Goal: Task Accomplishment & Management: Manage account settings

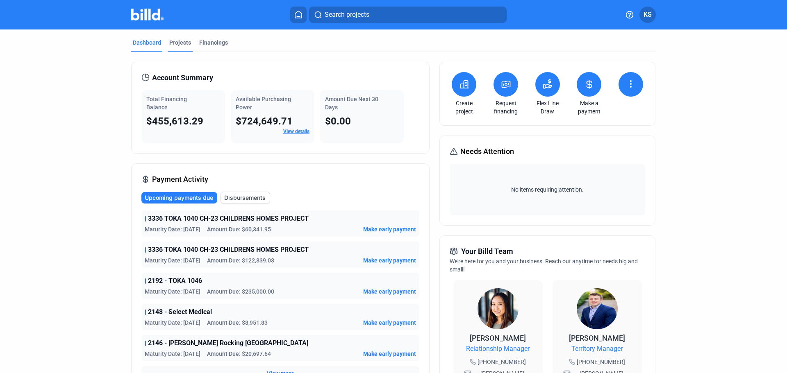
click at [175, 39] on div "Projects" at bounding box center [180, 43] width 22 height 8
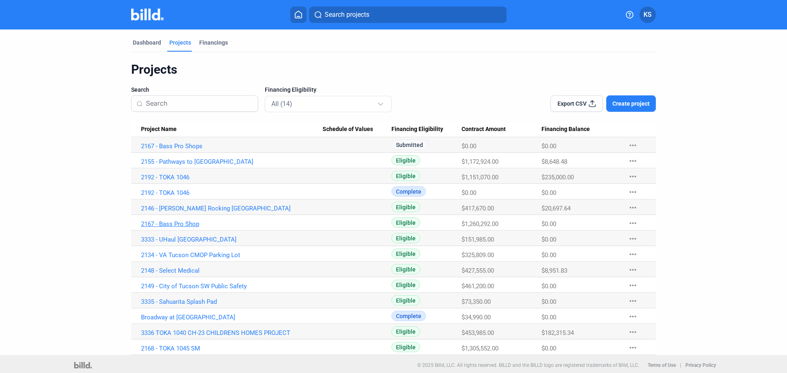
click at [189, 227] on link "2167 - Bass Pro Shop" at bounding box center [232, 223] width 182 height 7
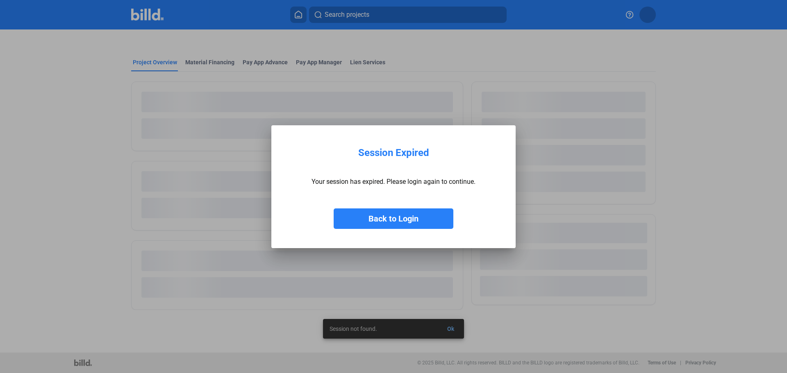
click at [367, 220] on button "Back to Login" at bounding box center [394, 219] width 120 height 20
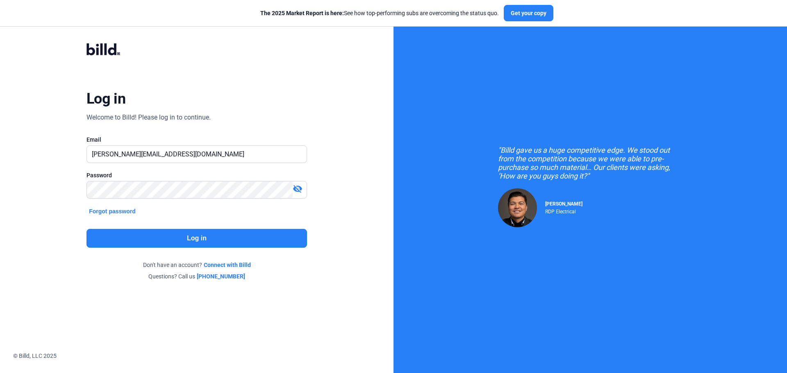
click at [227, 235] on button "Log in" at bounding box center [196, 238] width 220 height 19
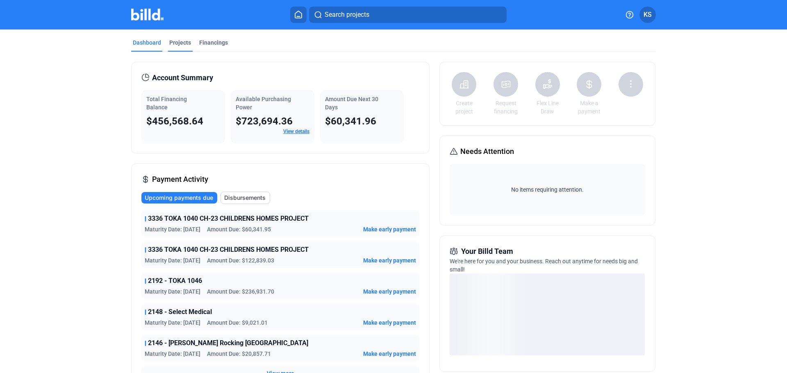
click at [180, 44] on div "Projects" at bounding box center [180, 43] width 22 height 8
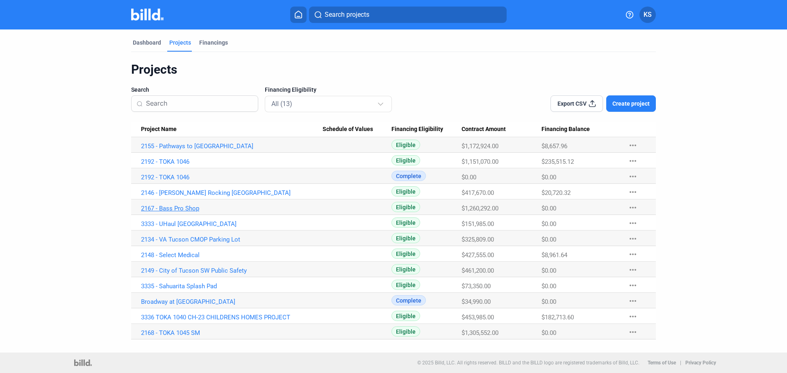
click at [181, 207] on link "2167 - Bass Pro Shop" at bounding box center [232, 208] width 182 height 7
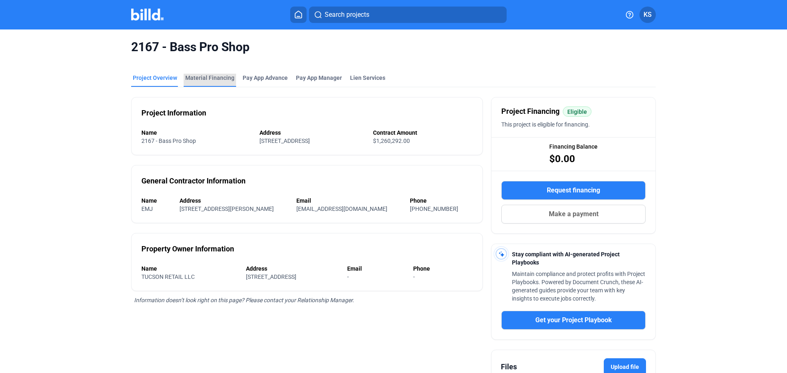
click at [211, 77] on div "Material Financing" at bounding box center [209, 78] width 49 height 8
